Goal: Communication & Community: Connect with others

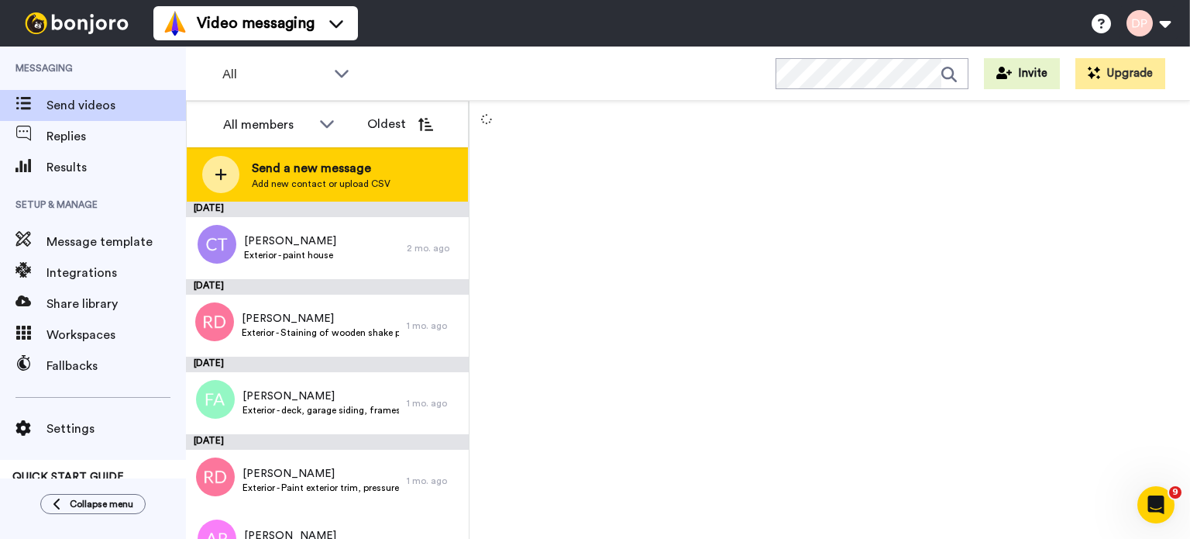
click at [330, 174] on span "Send a new message" at bounding box center [321, 168] width 139 height 19
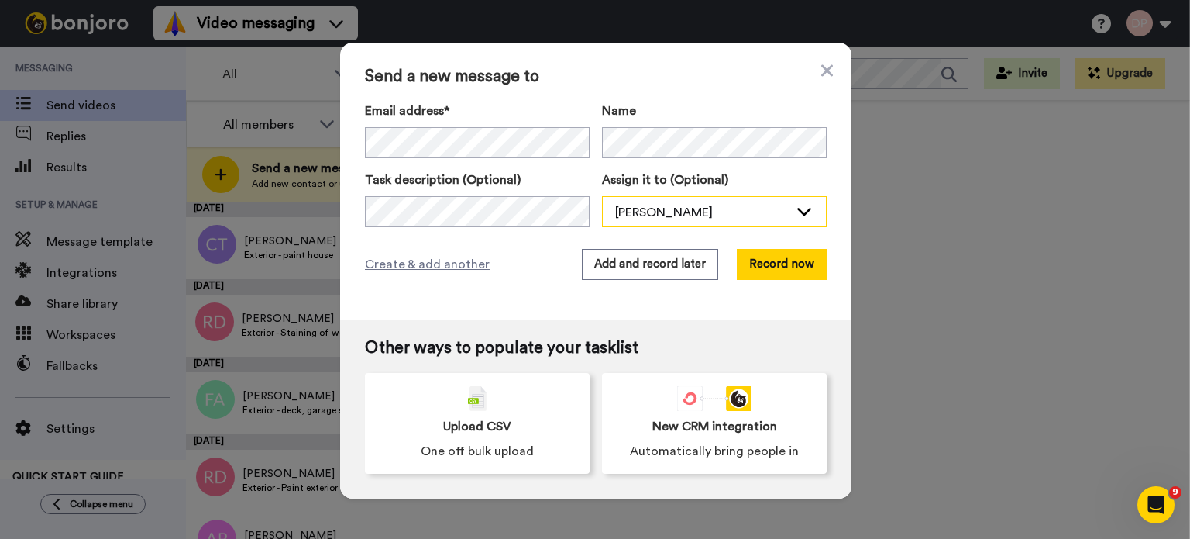
click at [799, 201] on div "[PERSON_NAME]" at bounding box center [714, 212] width 223 height 31
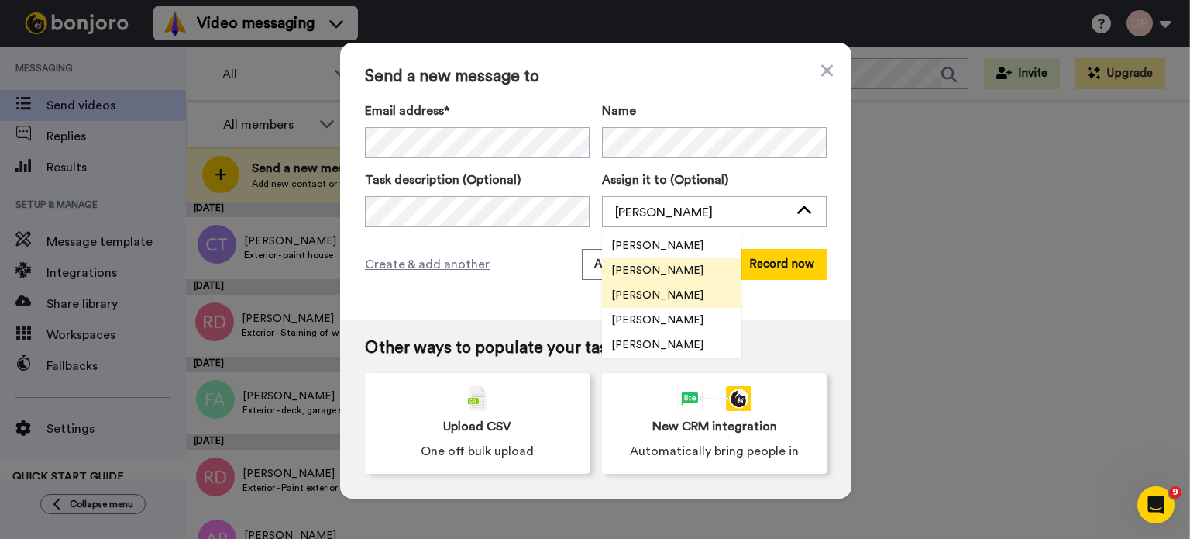
click at [673, 298] on span "[PERSON_NAME]" at bounding box center [657, 295] width 111 height 15
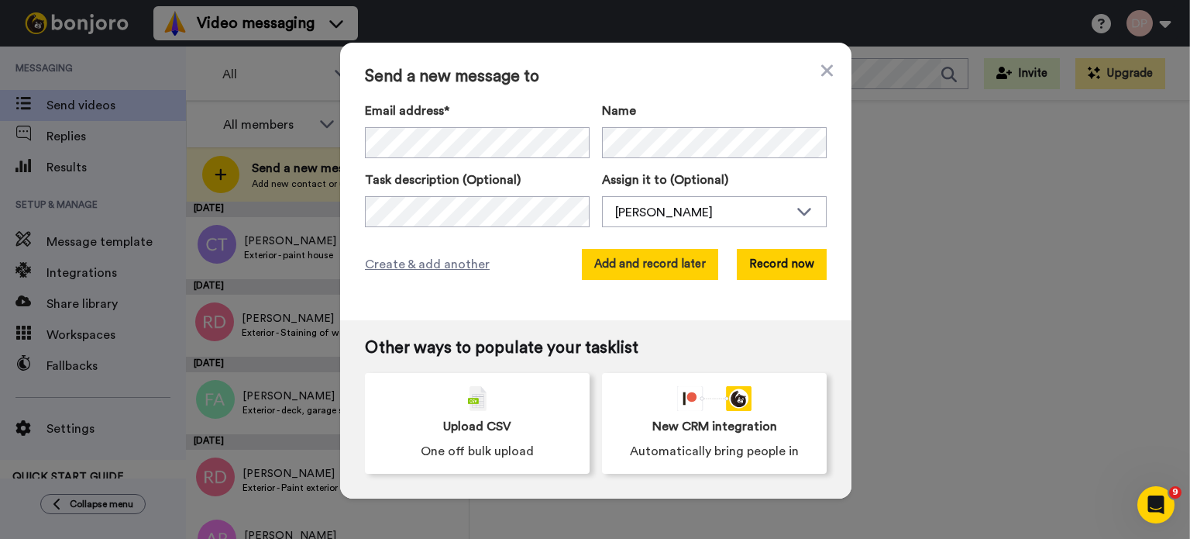
click at [657, 266] on button "Add and record later" at bounding box center [650, 264] width 136 height 31
